Goal: Information Seeking & Learning: Learn about a topic

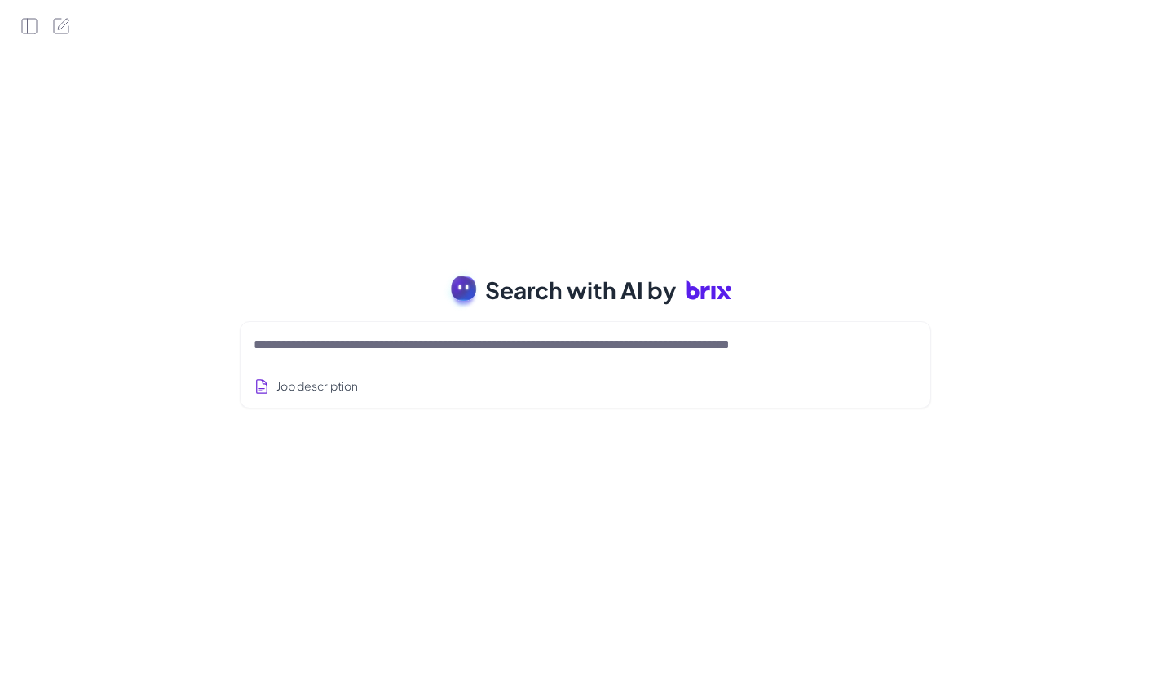
click at [321, 324] on div "Job description" at bounding box center [585, 364] width 691 height 87
click at [321, 336] on textarea at bounding box center [566, 345] width 624 height 20
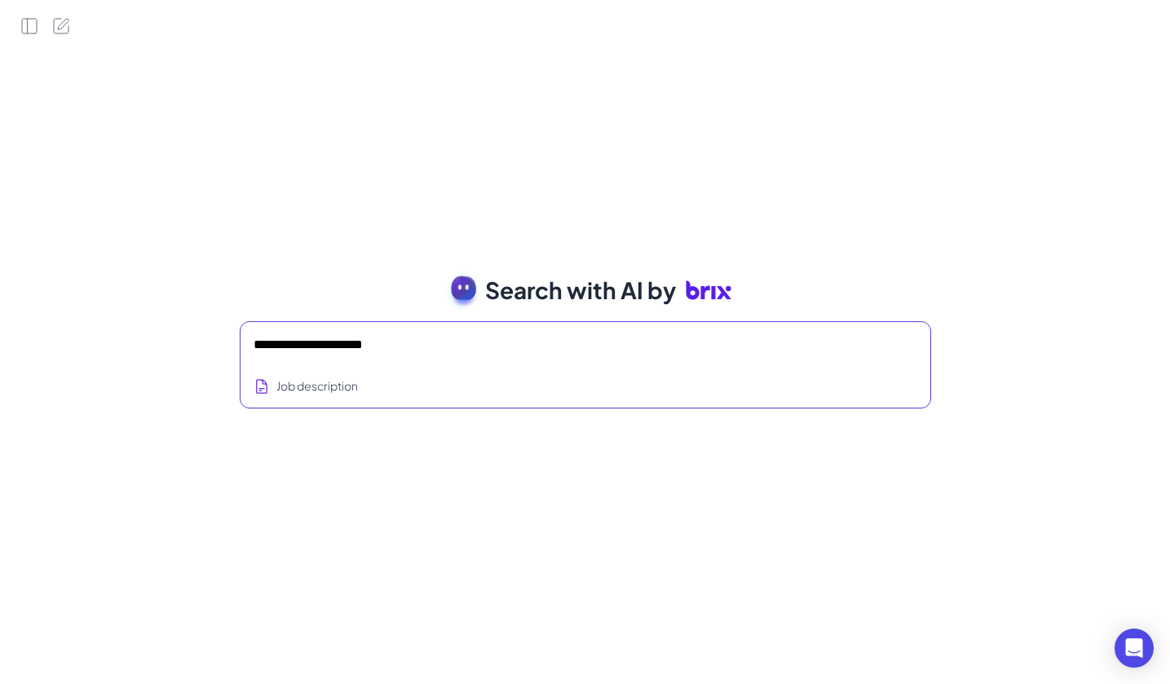
type textarea "**********"
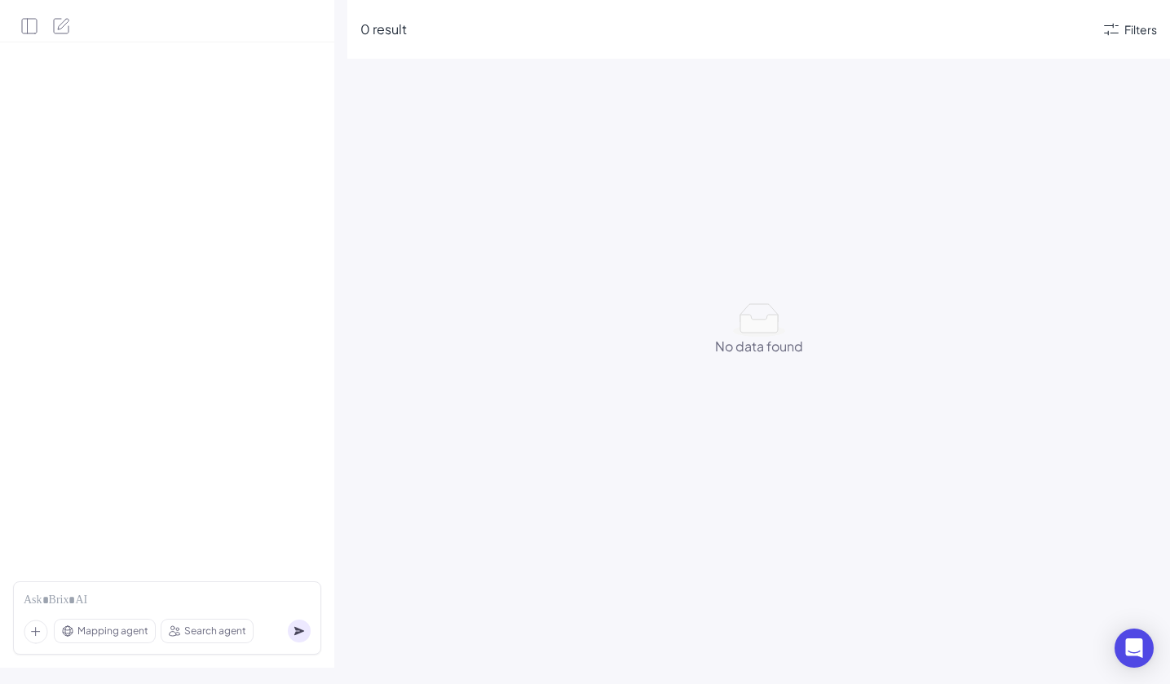
scroll to position [65, 0]
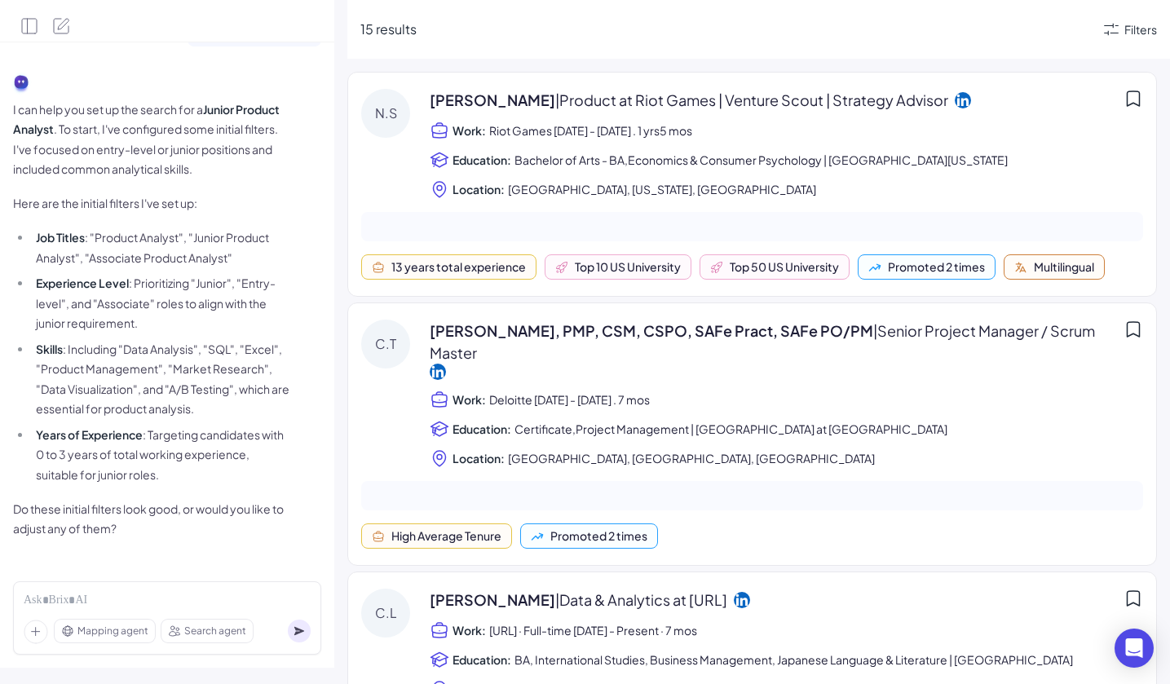
click at [788, 186] on div "Location: [GEOGRAPHIC_DATA], [US_STATE], [GEOGRAPHIC_DATA]" at bounding box center [786, 189] width 713 height 20
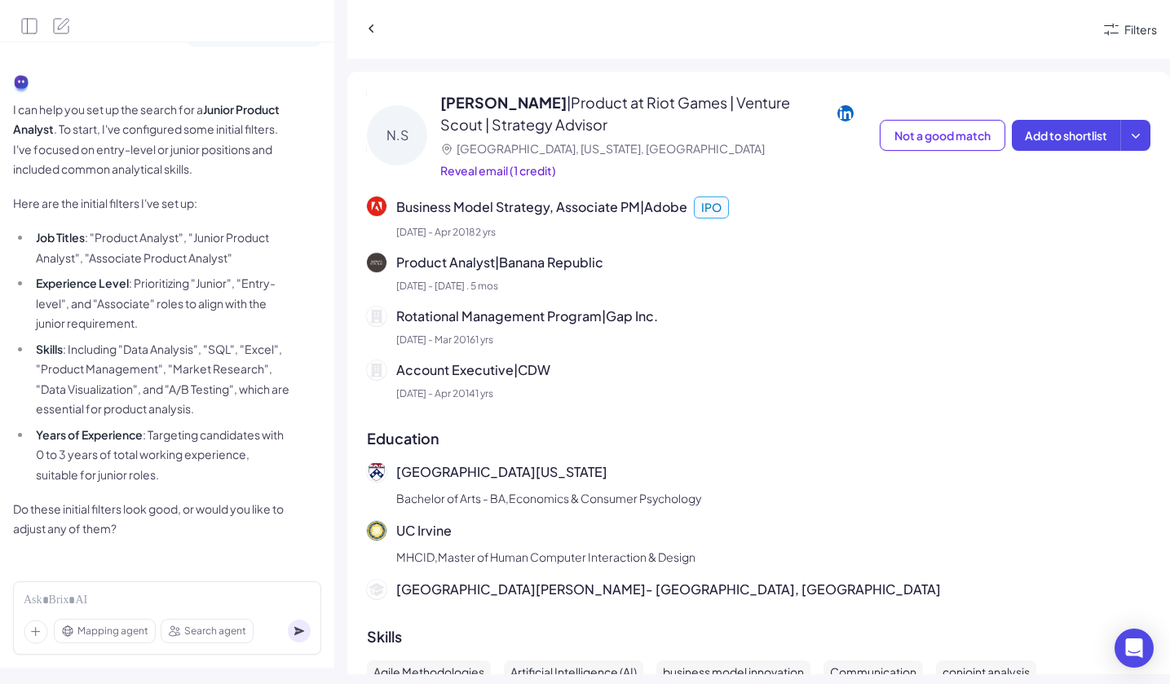
scroll to position [1124, 0]
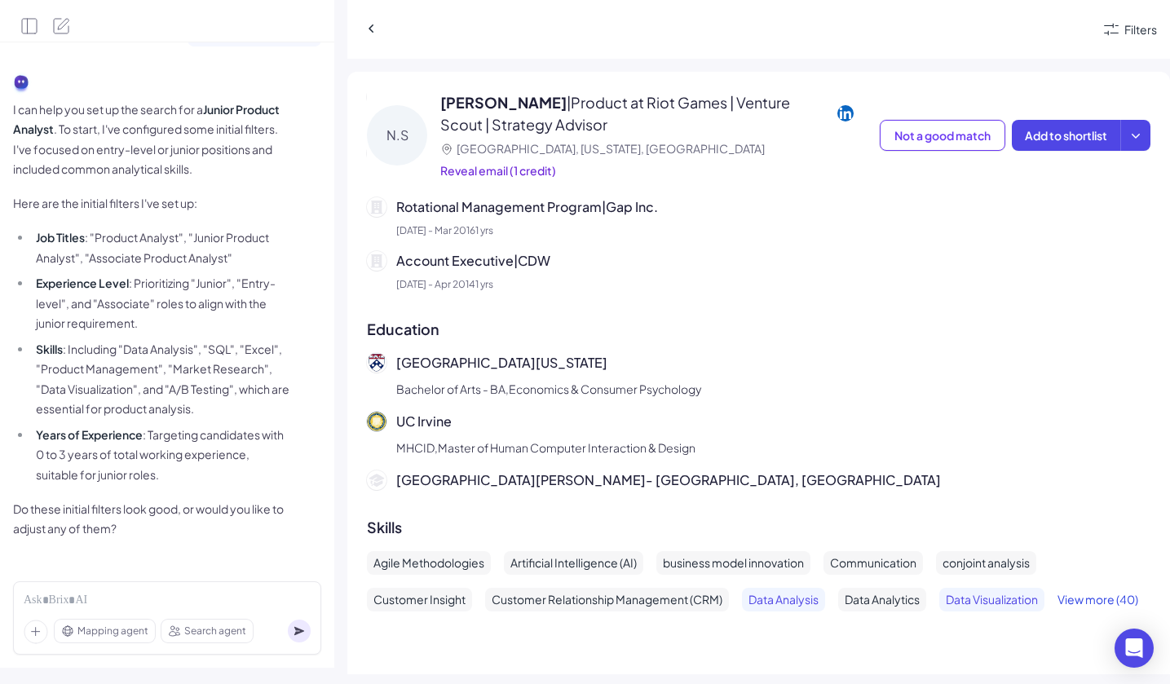
click at [1057, 606] on button "View more (40)" at bounding box center [1097, 600] width 81 height 24
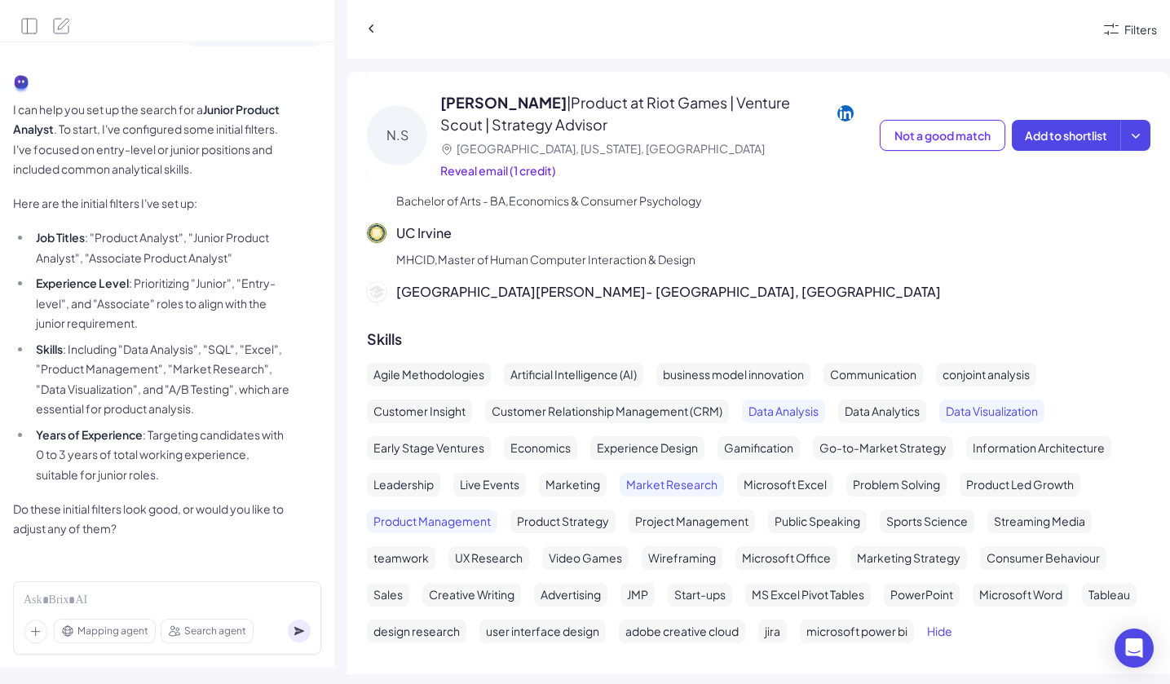
scroll to position [1314, 0]
click at [376, 30] on icon at bounding box center [372, 28] width 16 height 16
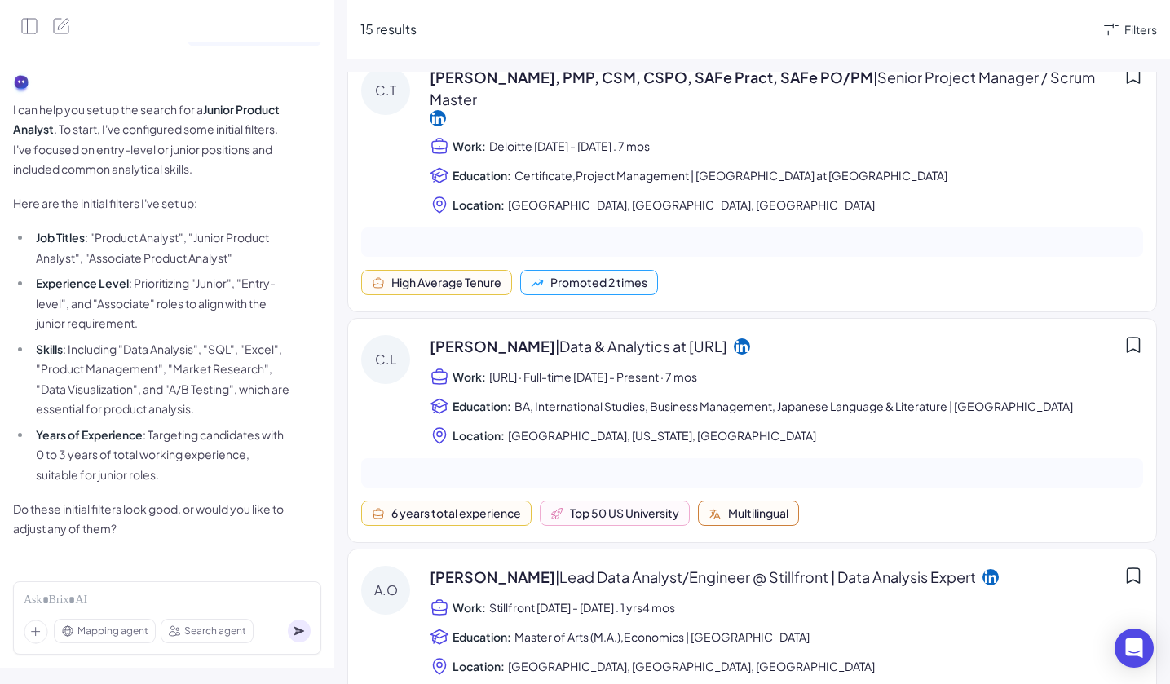
scroll to position [257, 0]
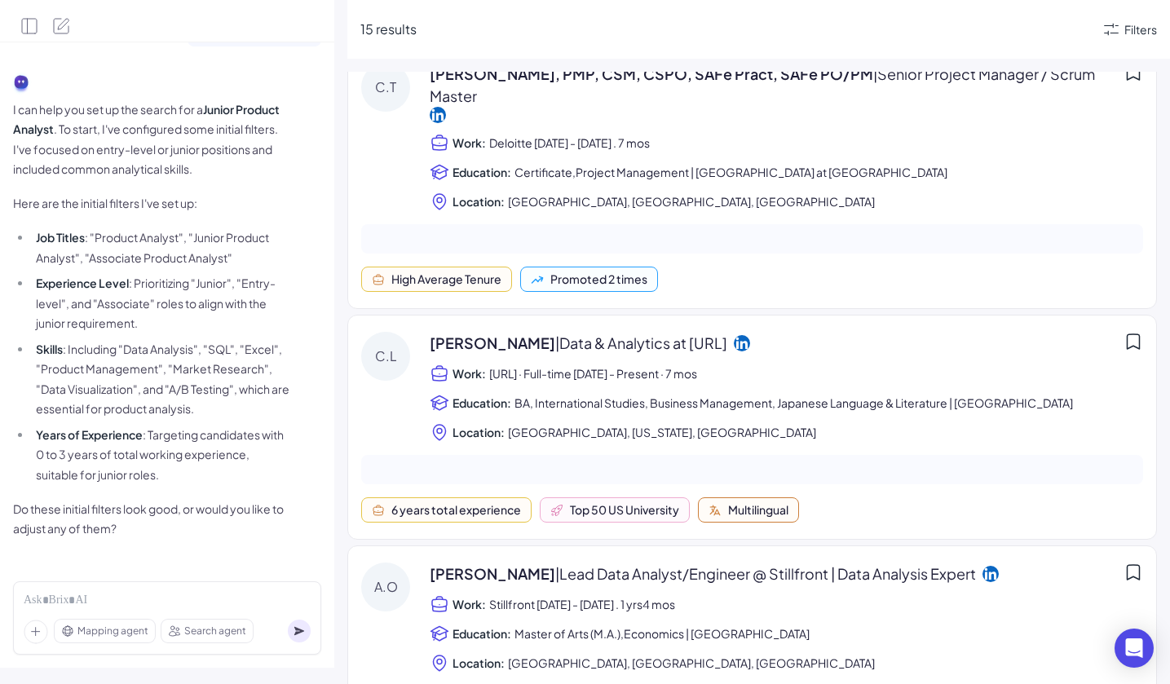
click at [792, 409] on span "BA, International Studies, Business Management, Japanese Language & Literature …" at bounding box center [793, 403] width 558 height 20
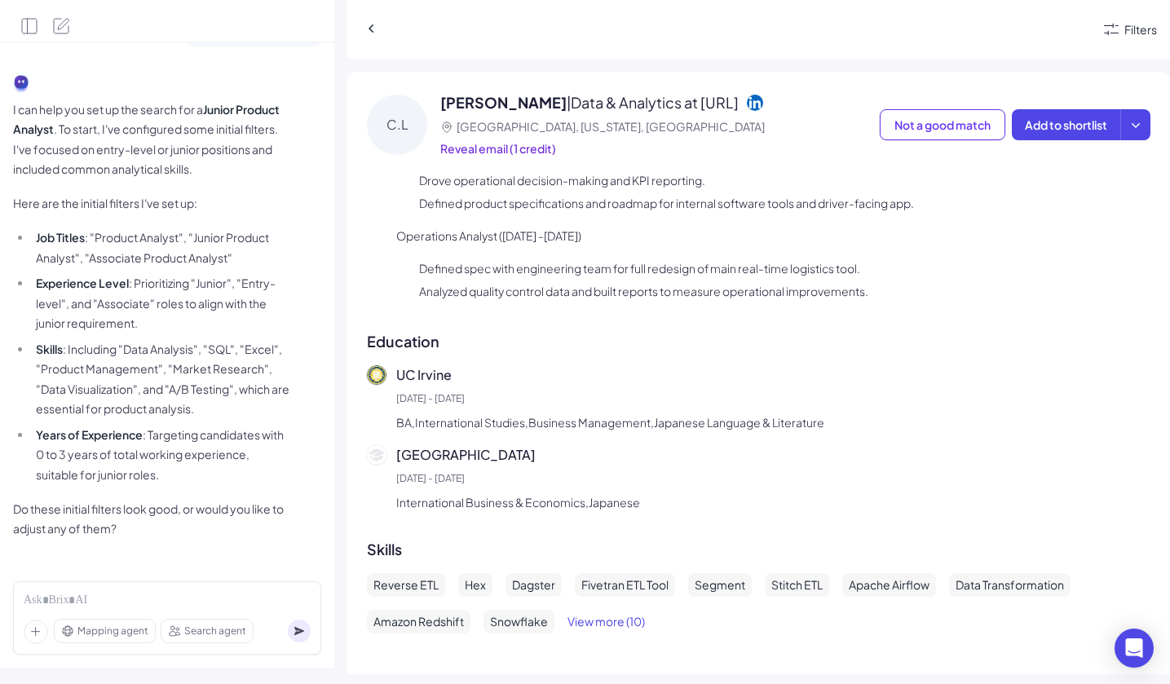
scroll to position [867, 0]
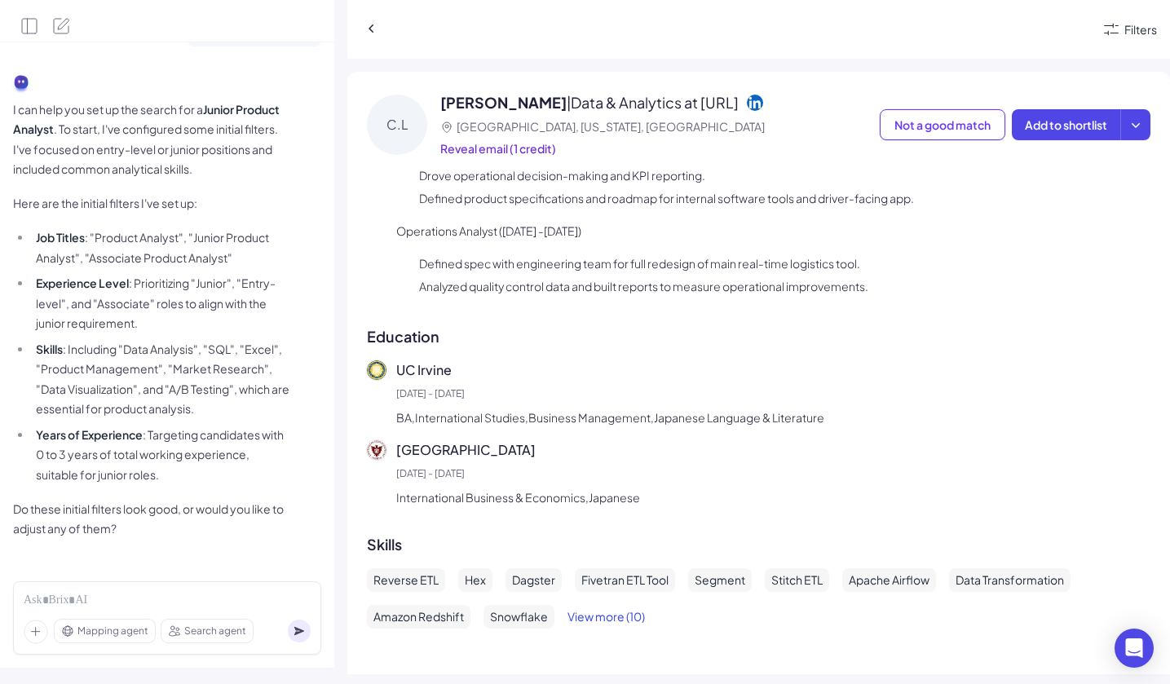
click at [619, 605] on button "View more (10)" at bounding box center [605, 617] width 77 height 24
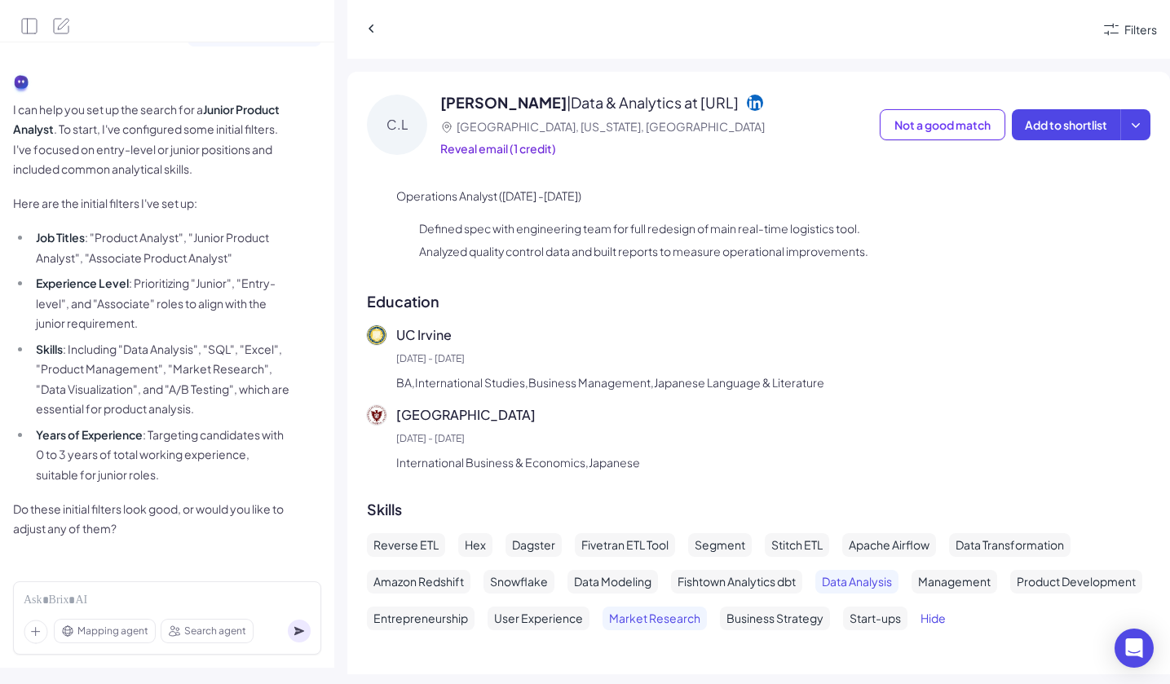
scroll to position [903, 0]
click at [377, 25] on icon at bounding box center [372, 28] width 16 height 16
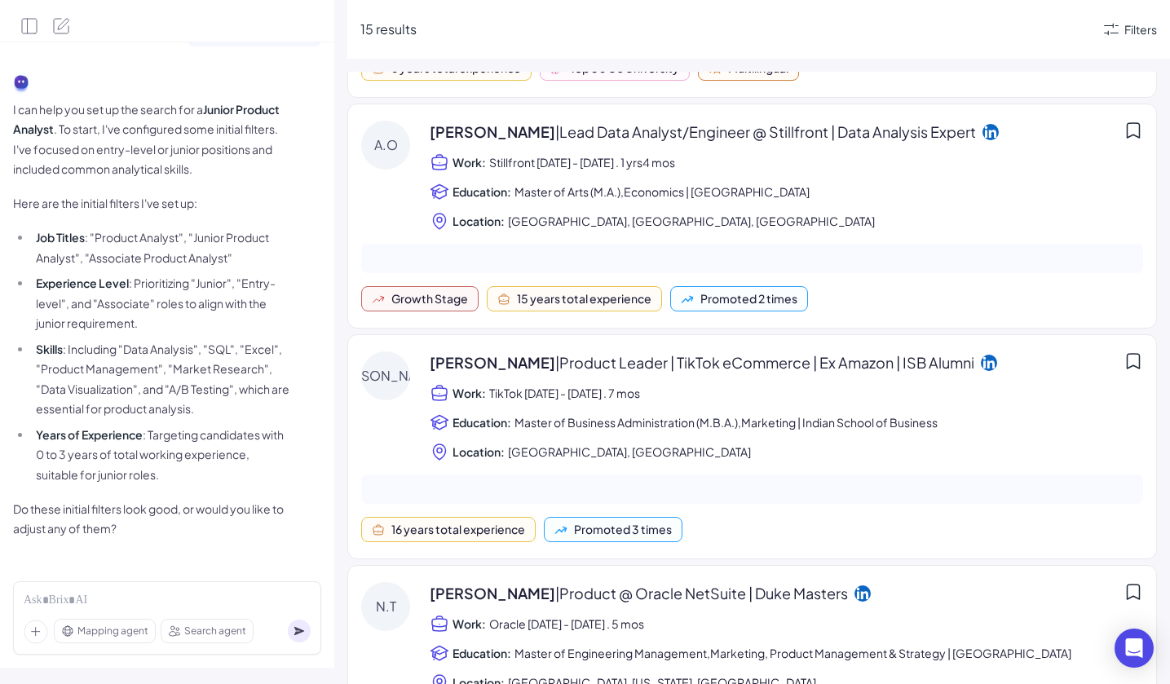
scroll to position [695, 0]
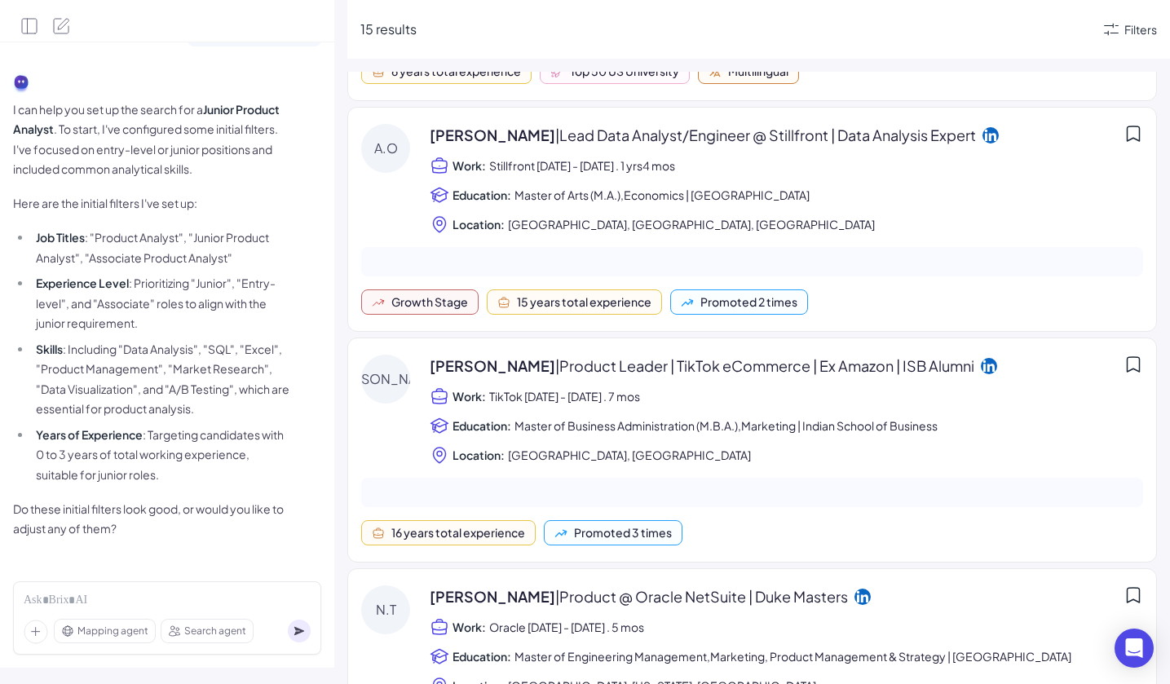
click at [612, 425] on span "Master of Business Administration (M.B.A.),Marketing | Indian School of Business" at bounding box center [725, 426] width 423 height 20
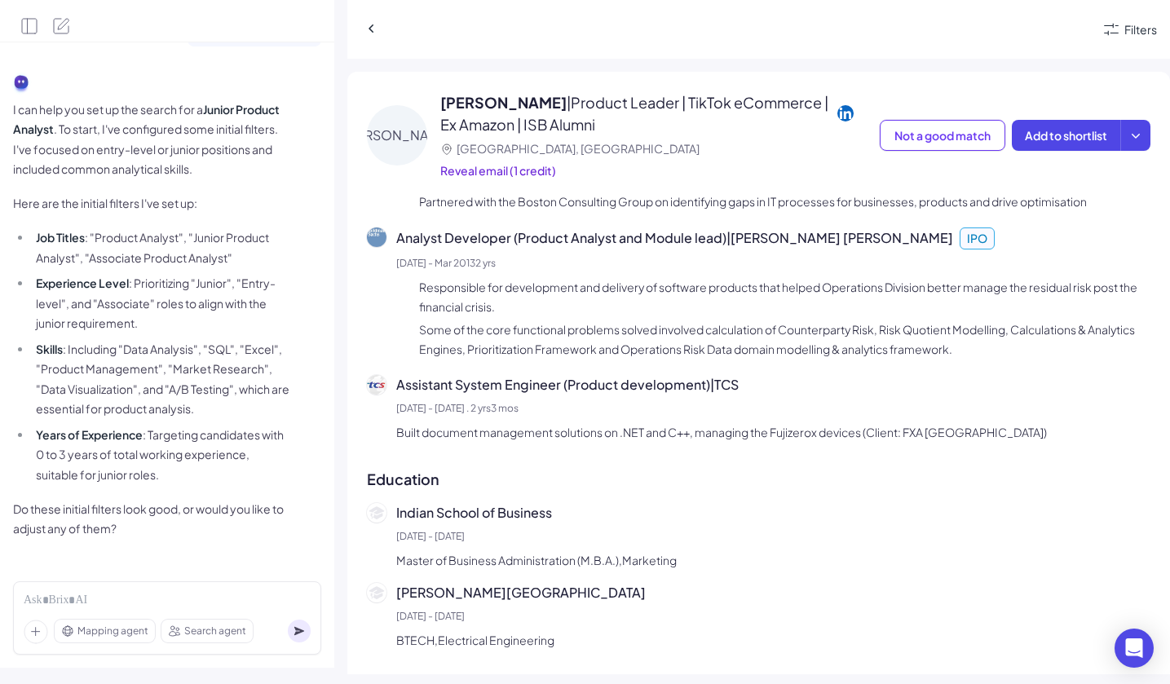
scroll to position [2022, 0]
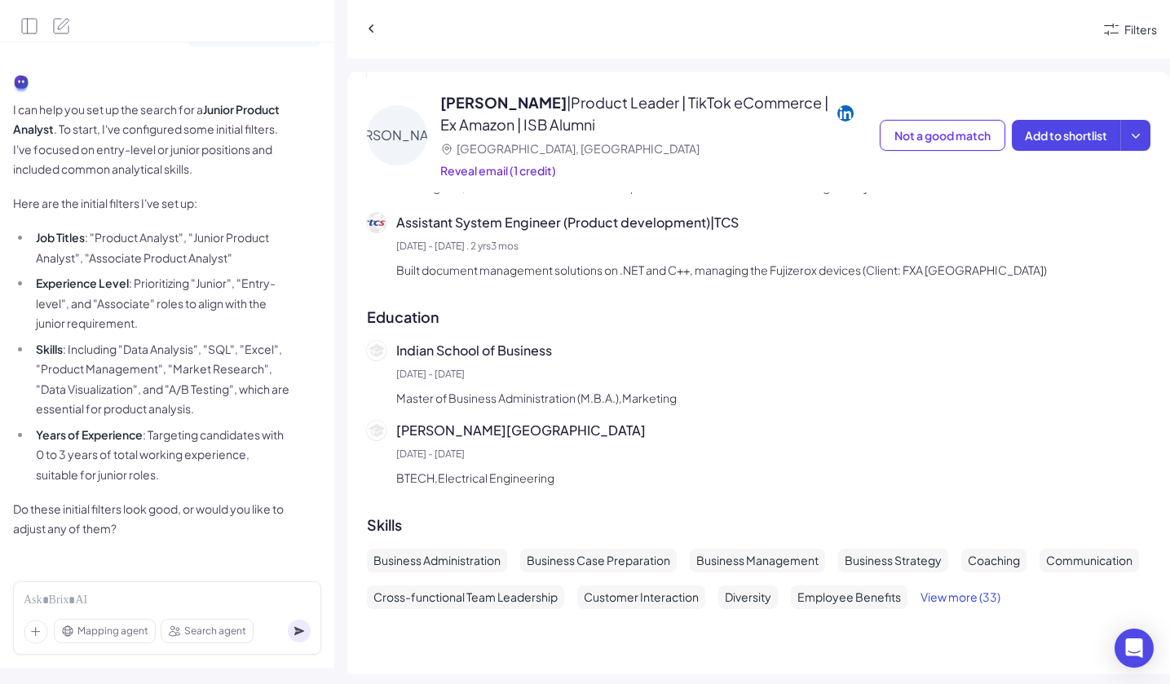
click at [1000, 601] on button "View more (33)" at bounding box center [960, 597] width 80 height 24
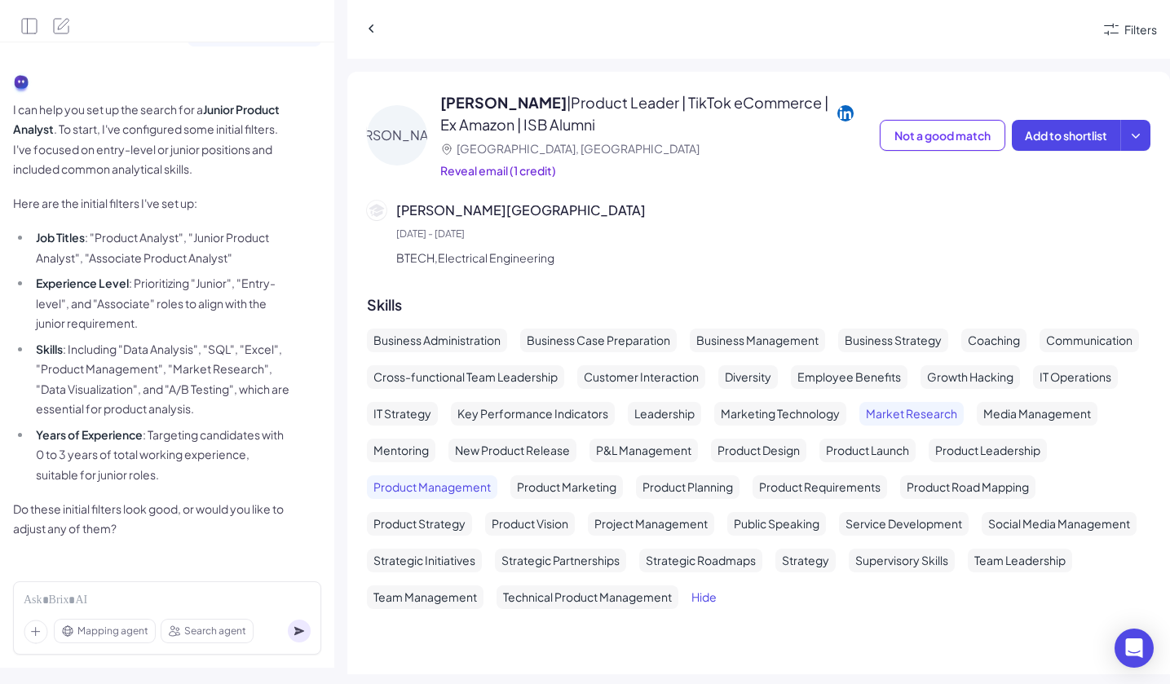
scroll to position [2242, 0]
click at [1122, 35] on div "Filters" at bounding box center [1128, 30] width 55 height 20
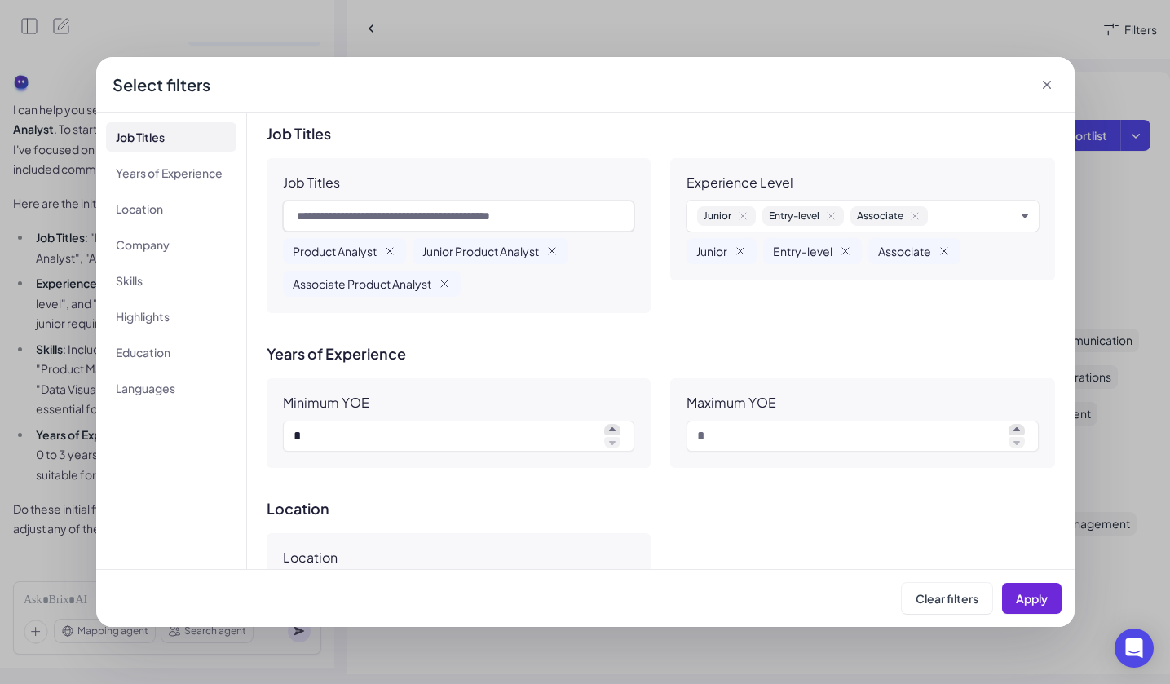
click at [348, 252] on span "Product Analyst" at bounding box center [335, 251] width 84 height 16
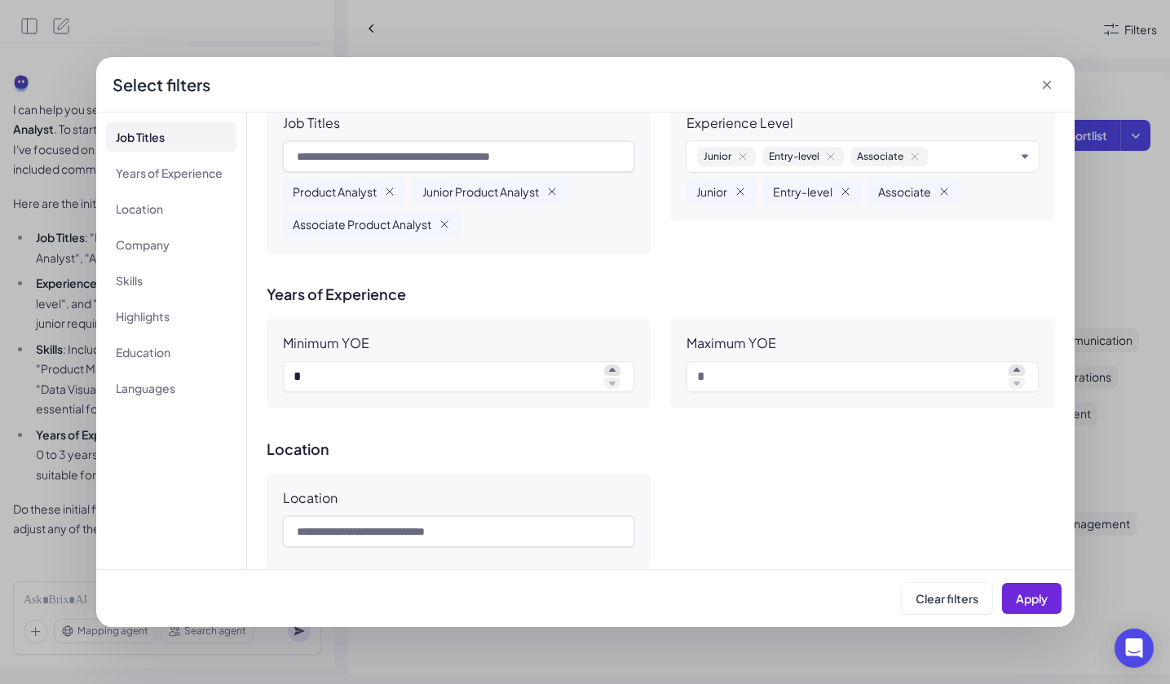
scroll to position [60, 0]
click at [456, 151] on input "text" at bounding box center [459, 155] width 352 height 31
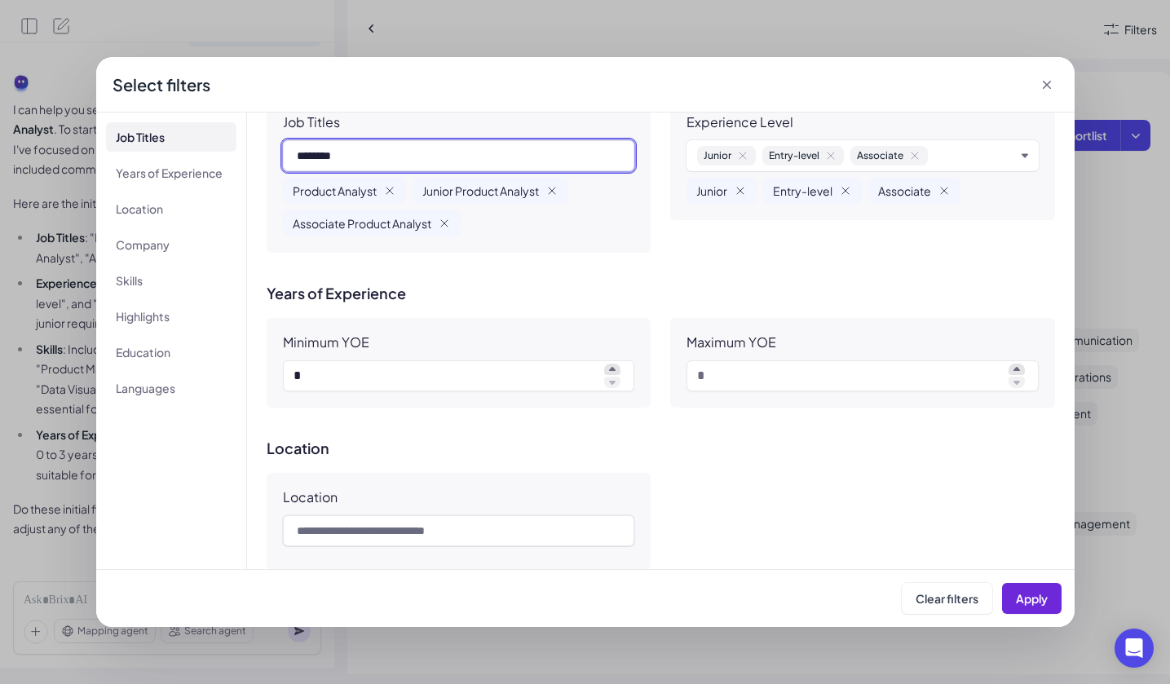
drag, startPoint x: 405, startPoint y: 160, endPoint x: 293, endPoint y: 160, distance: 112.5
click at [293, 160] on input "********" at bounding box center [459, 155] width 352 height 31
type input "*"
click at [305, 179] on div "Product Analyst" at bounding box center [344, 191] width 123 height 26
click at [309, 187] on span "Product Analyst" at bounding box center [335, 191] width 84 height 16
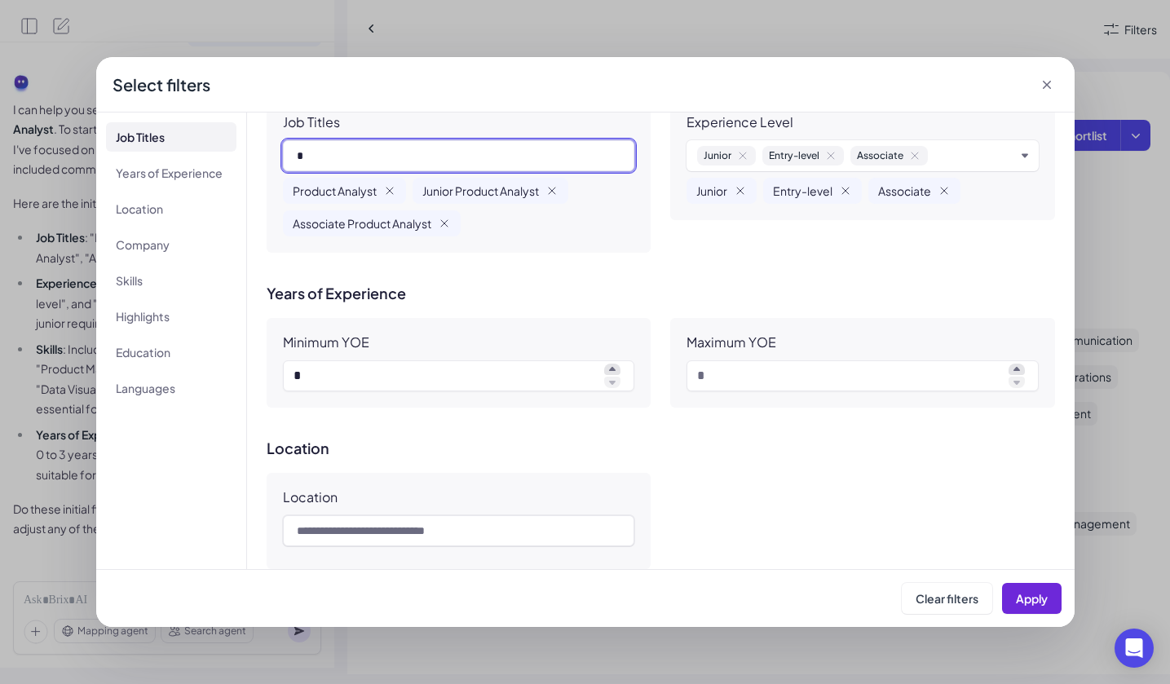
drag, startPoint x: 316, startPoint y: 149, endPoint x: 286, endPoint y: 152, distance: 30.3
click at [286, 152] on input "*" at bounding box center [459, 155] width 352 height 31
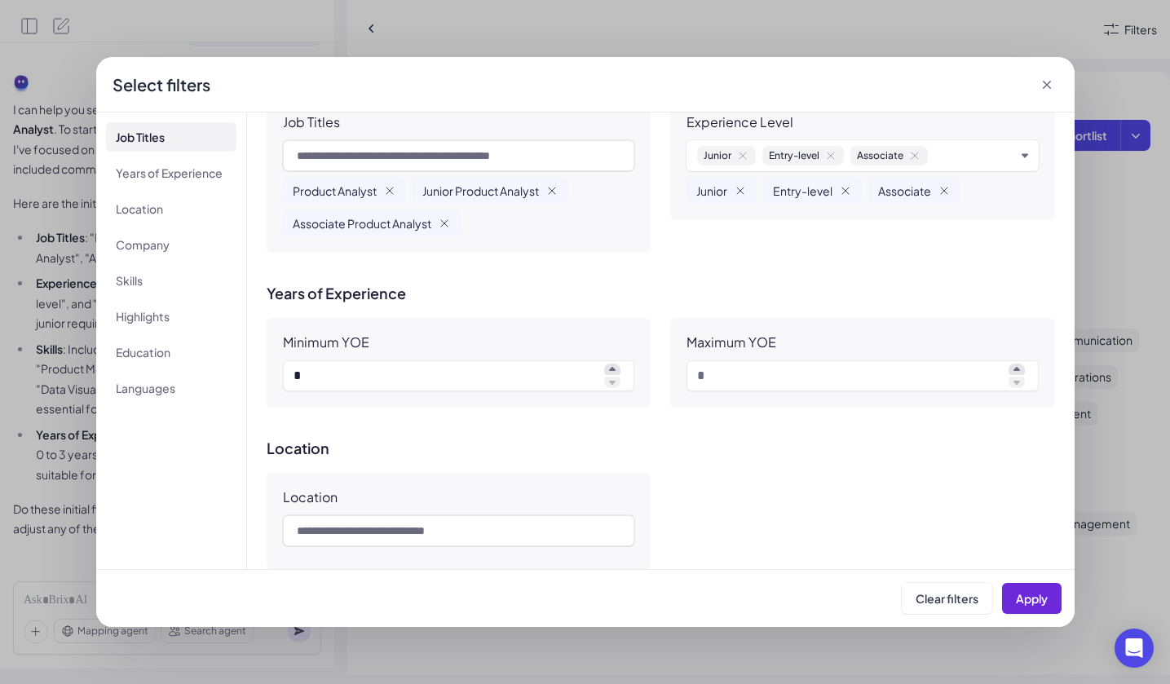
click at [512, 275] on div "**********" at bounding box center [660, 340] width 827 height 456
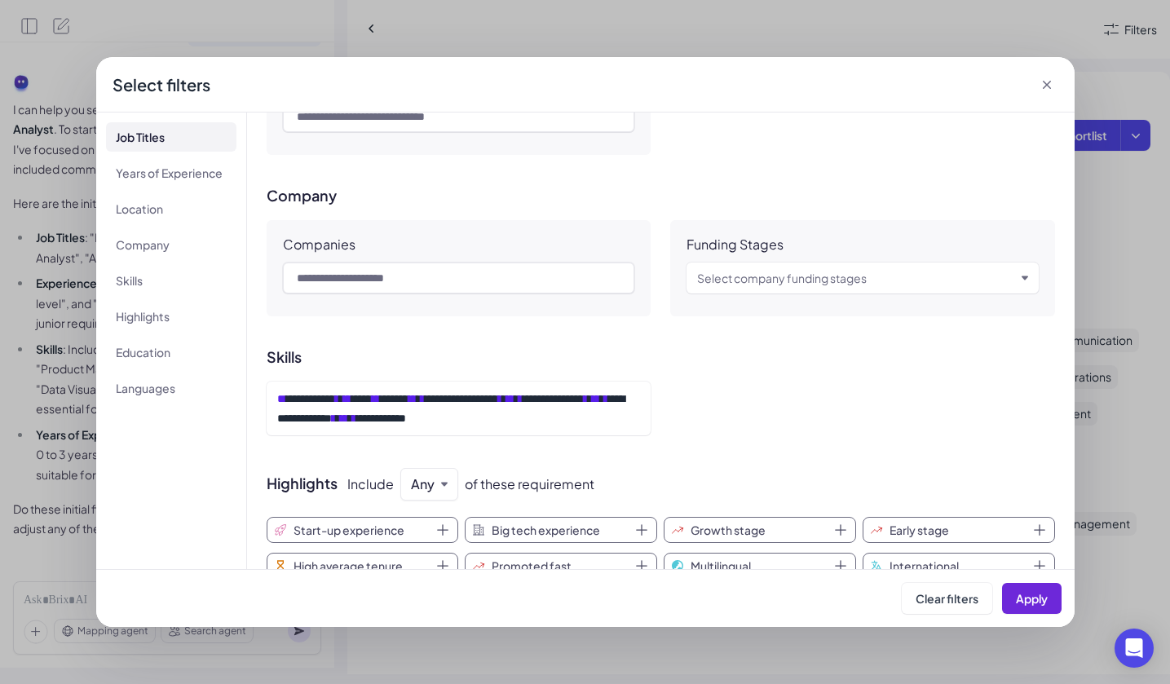
scroll to position [467, 0]
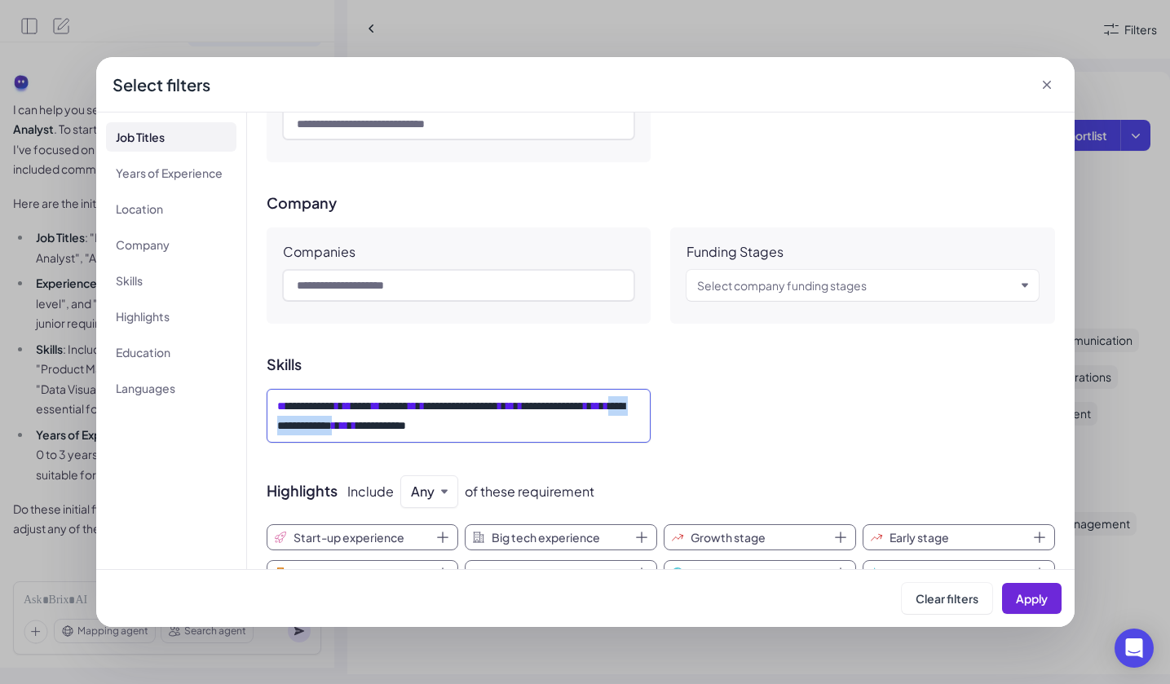
drag, startPoint x: 401, startPoint y: 426, endPoint x: 496, endPoint y: 424, distance: 95.4
click at [496, 424] on div "**********" at bounding box center [456, 415] width 359 height 39
copy div "**********"
drag, startPoint x: 371, startPoint y: 428, endPoint x: 282, endPoint y: 426, distance: 88.9
click at [282, 426] on div "**********" at bounding box center [456, 415] width 359 height 39
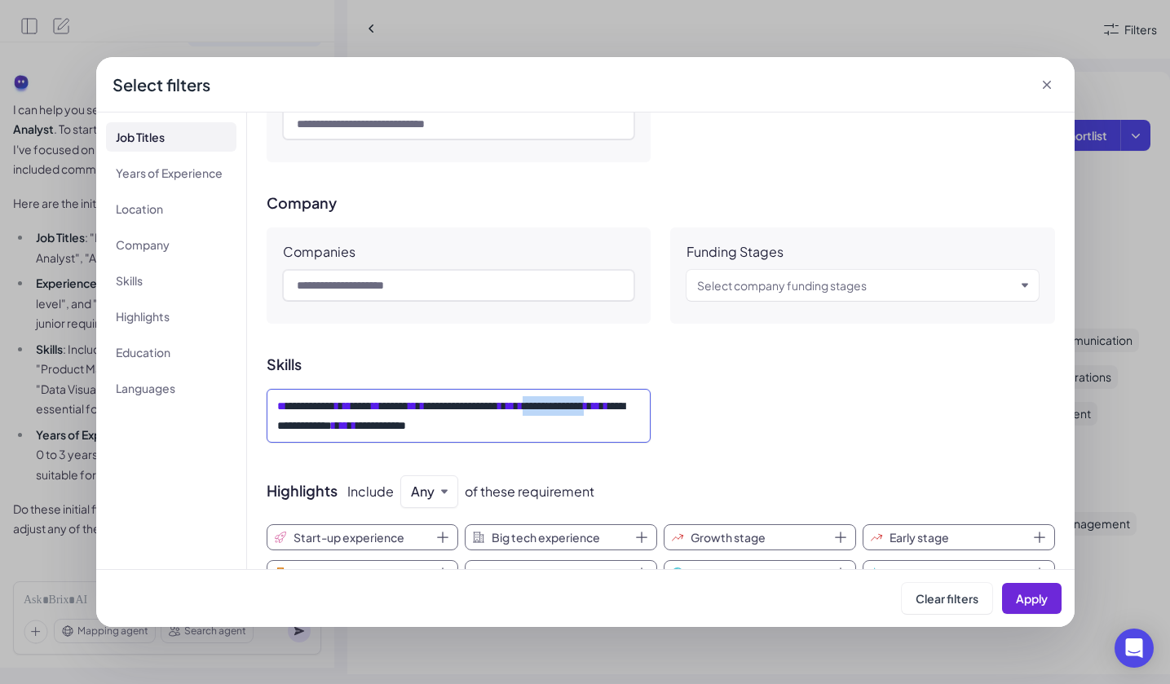
copy div "****** ********"
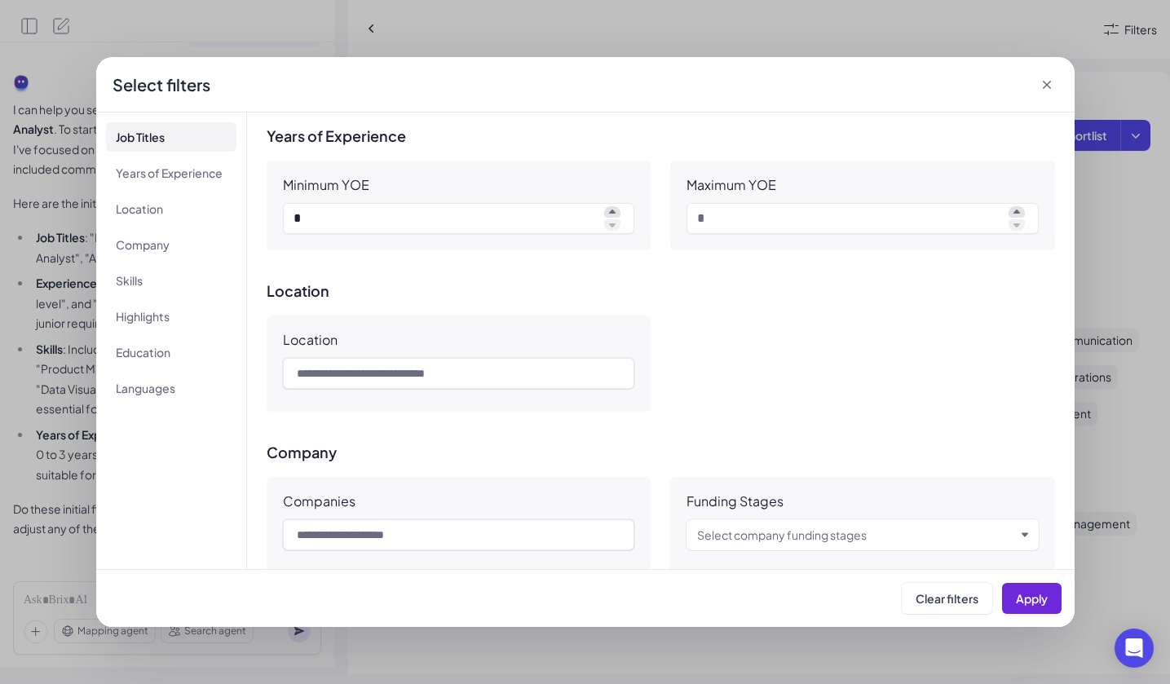
scroll to position [0, 0]
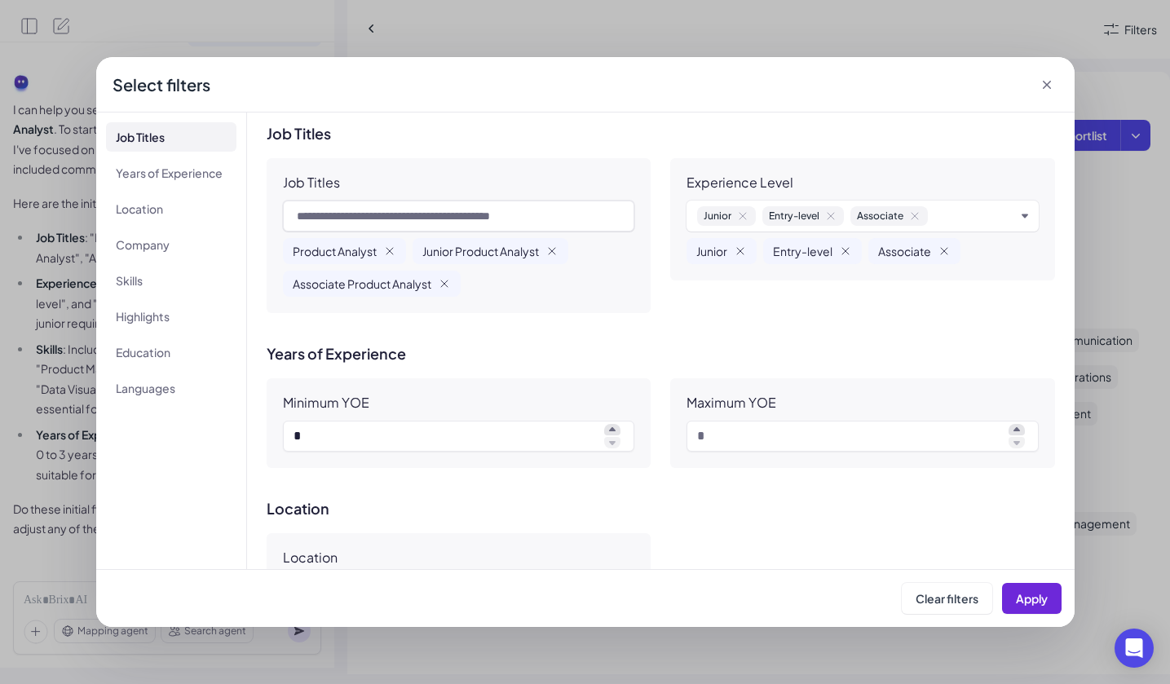
click at [1045, 98] on div "Select filters" at bounding box center [585, 84] width 978 height 55
click at [1051, 88] on icon at bounding box center [1047, 85] width 16 height 16
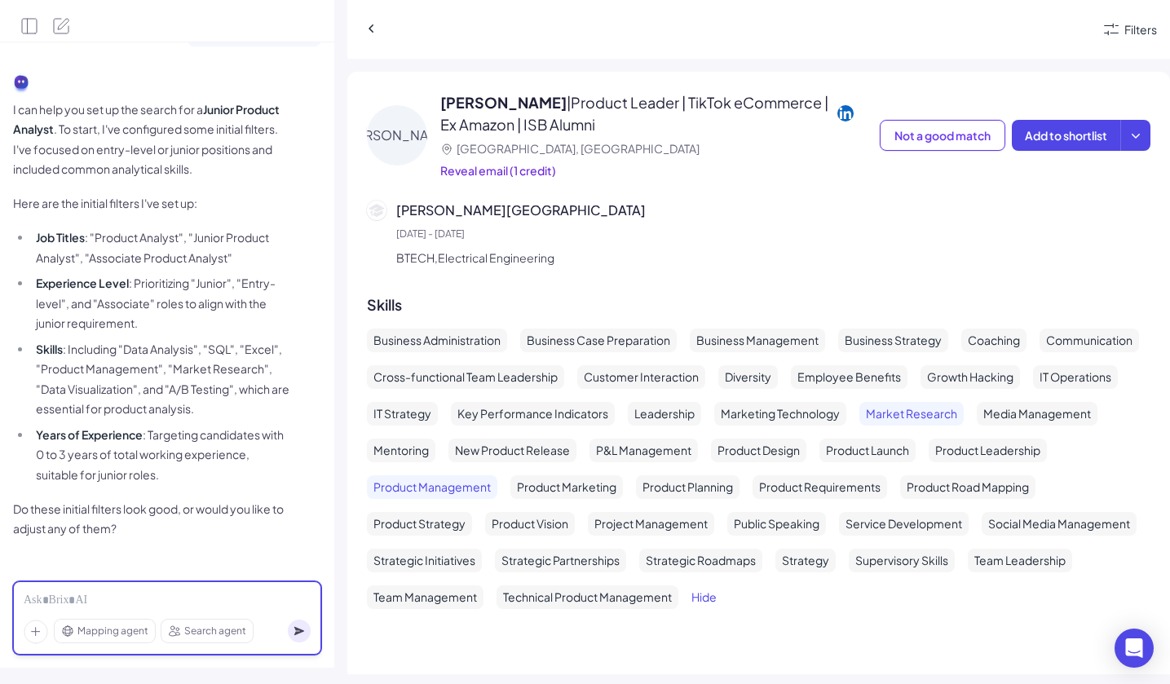
click at [117, 597] on div at bounding box center [167, 601] width 287 height 18
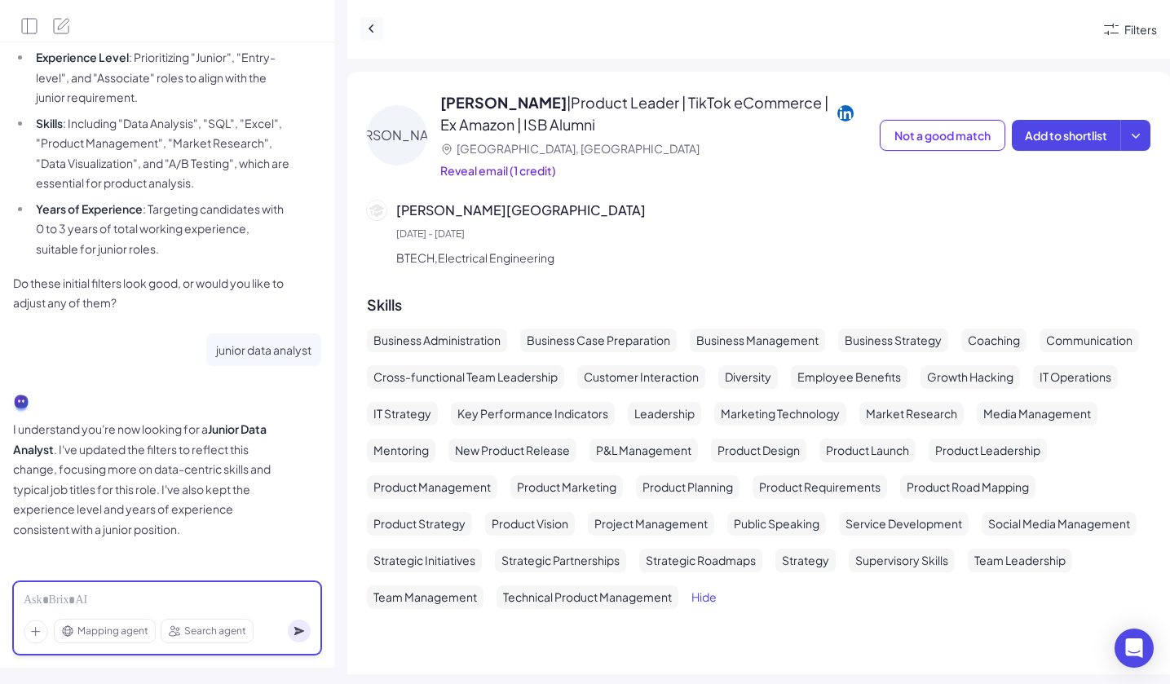
scroll to position [99, 0]
click at [367, 31] on icon at bounding box center [372, 28] width 16 height 16
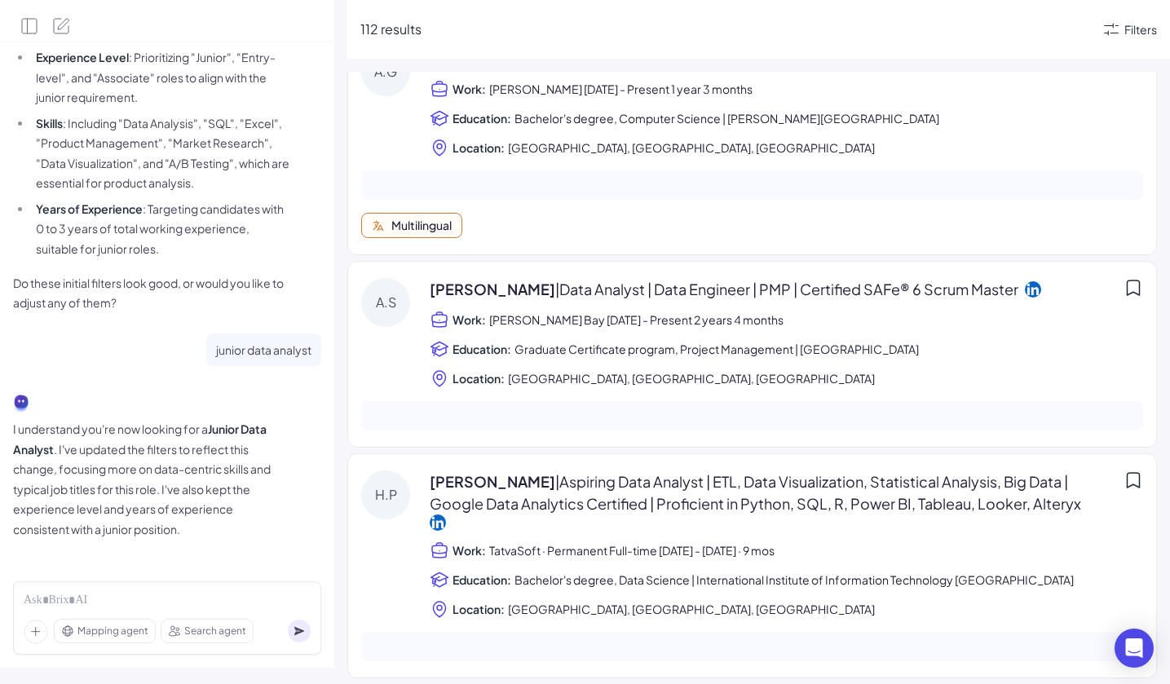
scroll to position [20, 0]
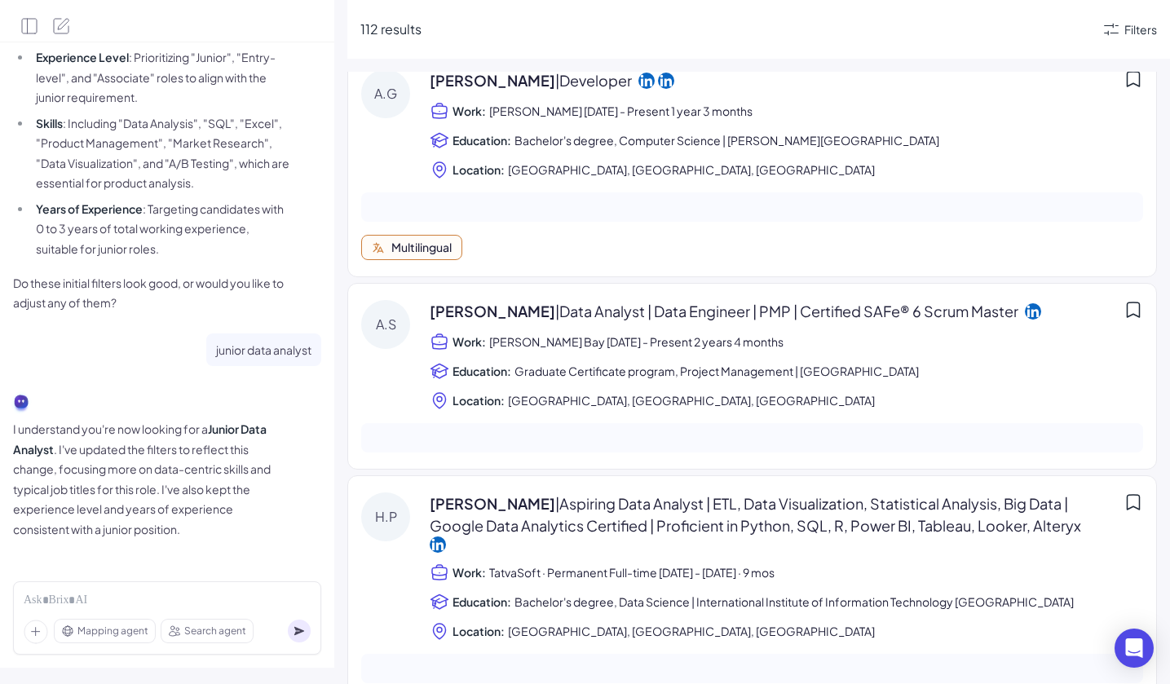
click at [1122, 20] on div "Filters" at bounding box center [1128, 30] width 55 height 20
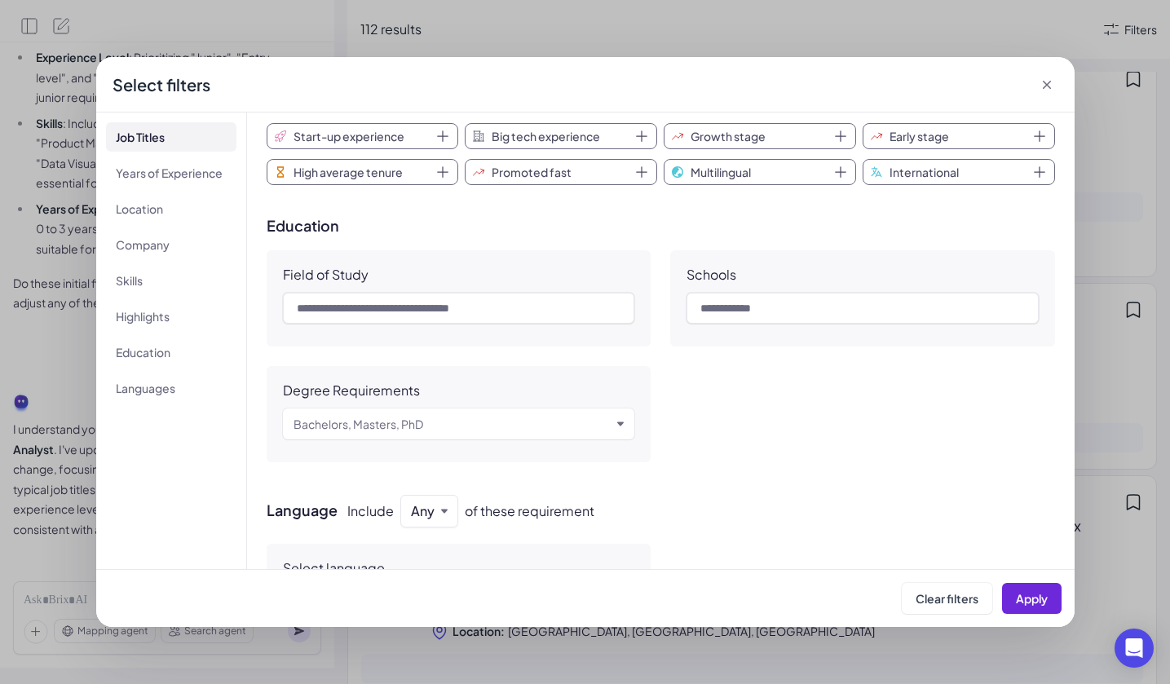
scroll to position [485, 0]
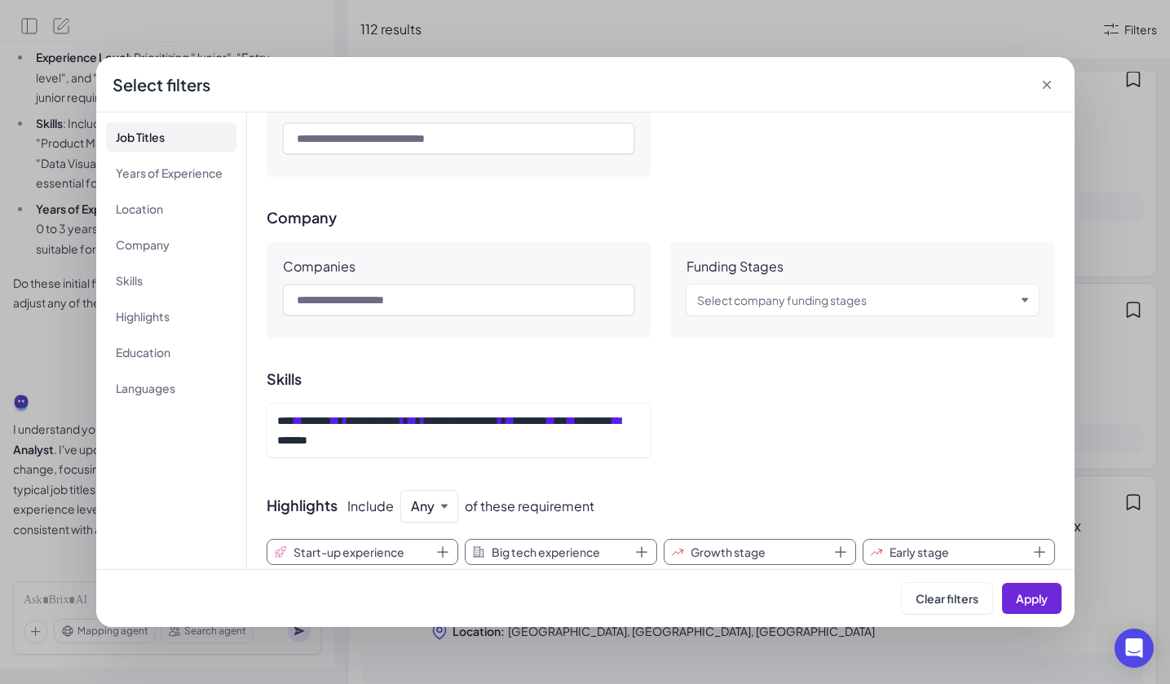
click at [1033, 77] on div "Select filters" at bounding box center [585, 84] width 978 height 55
click at [1048, 89] on icon at bounding box center [1047, 85] width 16 height 16
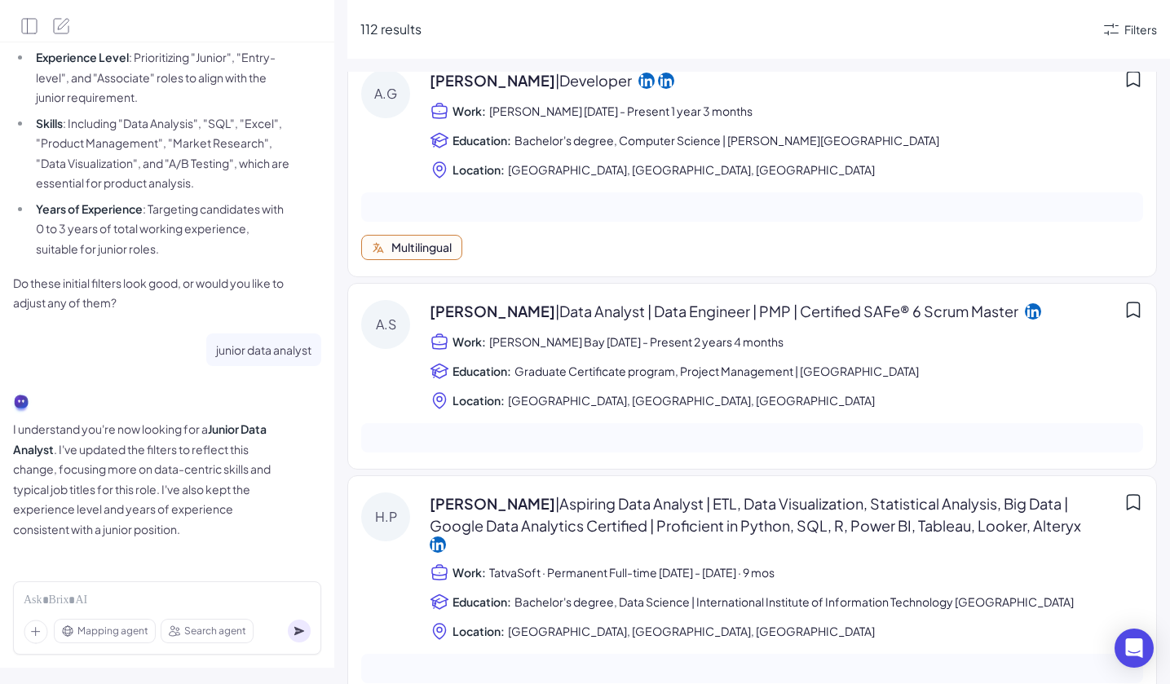
scroll to position [20, 0]
